Goal: Check status

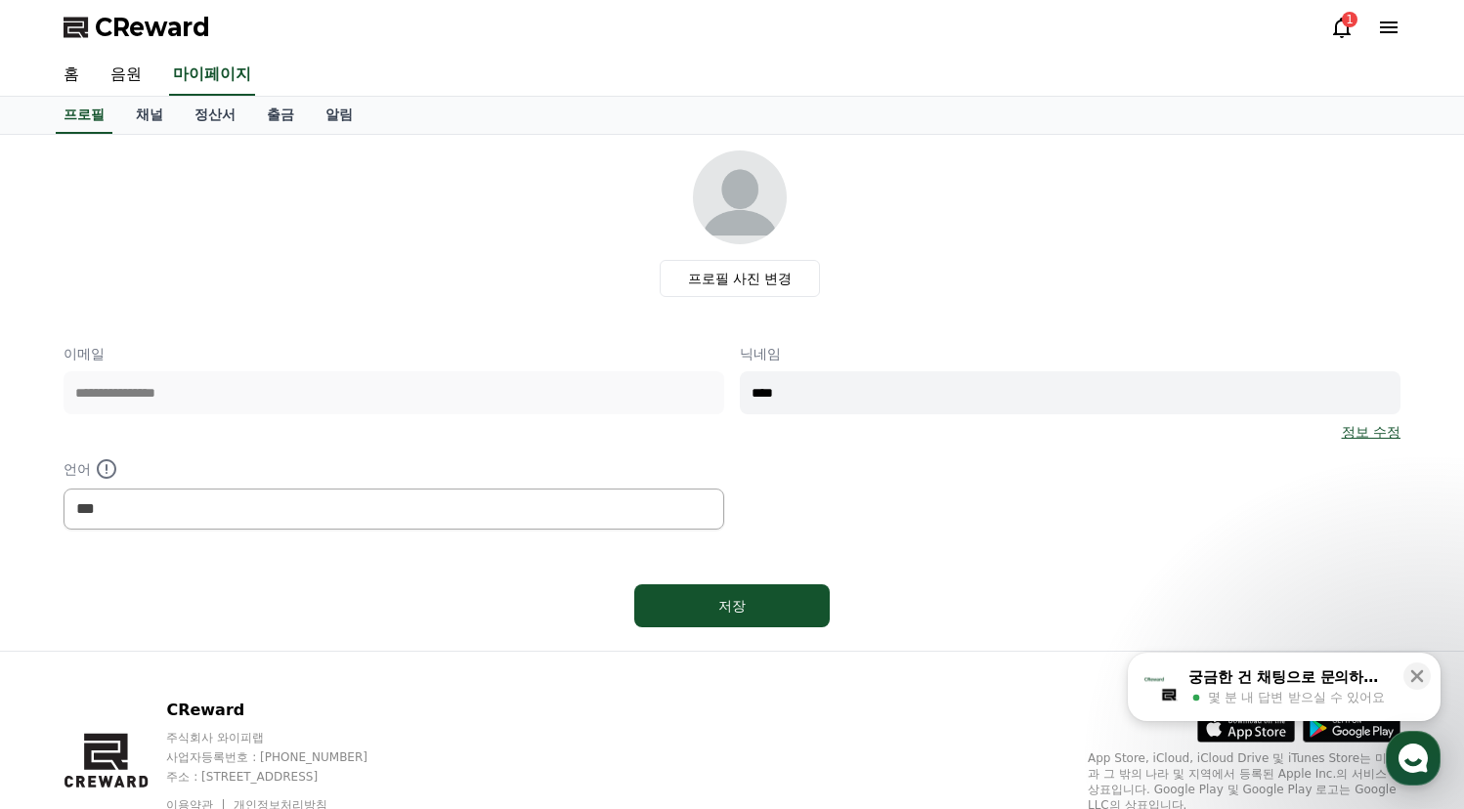
select select "**********"
click at [1336, 22] on icon at bounding box center [1341, 27] width 23 height 23
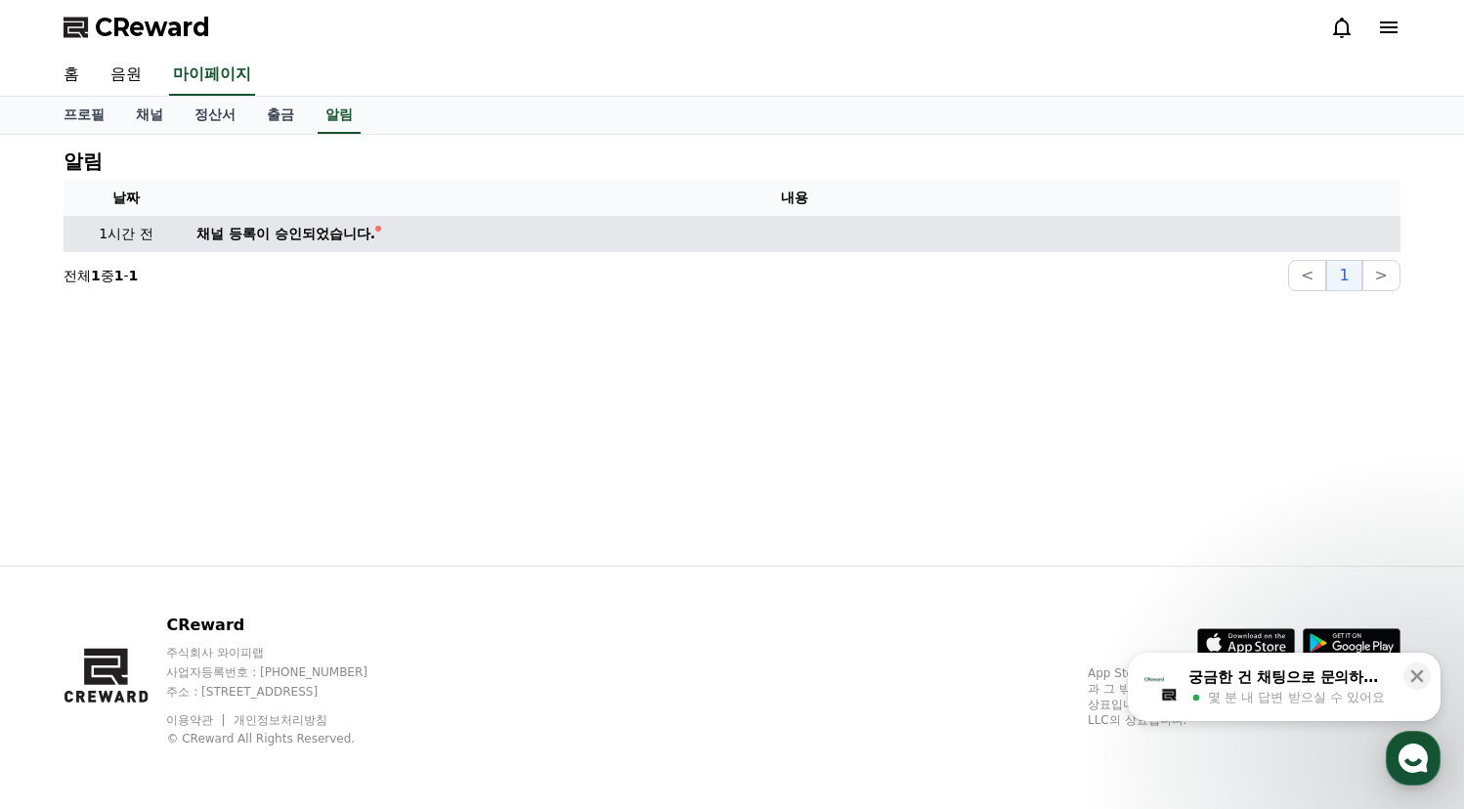
click at [290, 247] on td "채널 등록이 승인되었습니다." at bounding box center [795, 234] width 1212 height 36
click at [326, 241] on div "채널 등록이 승인되었습니다." at bounding box center [285, 234] width 179 height 21
click at [422, 235] on td "채널 등록이 승인되었습니다." at bounding box center [795, 234] width 1212 height 36
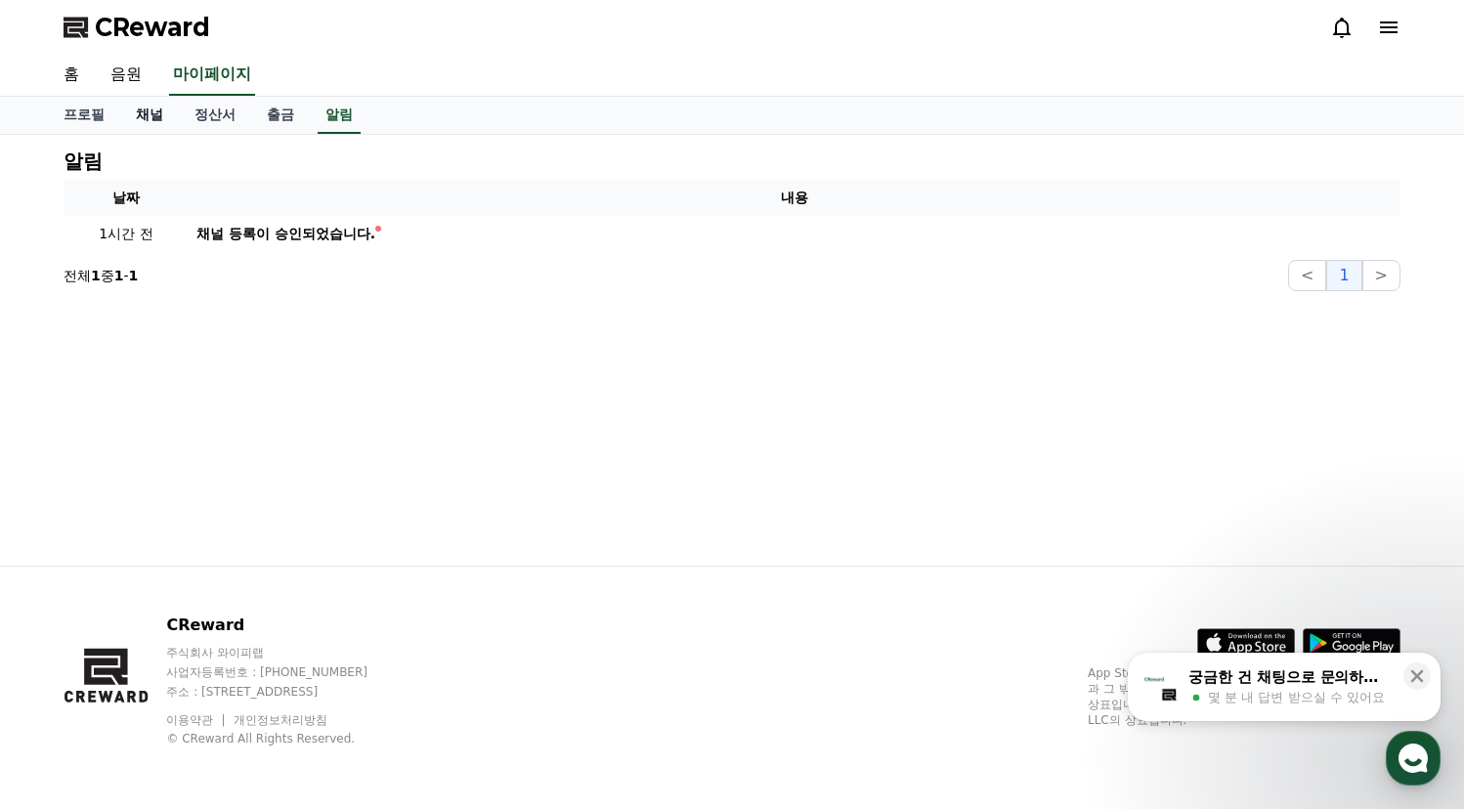
click at [160, 118] on link "채널" at bounding box center [149, 115] width 59 height 37
